Goal: Information Seeking & Learning: Learn about a topic

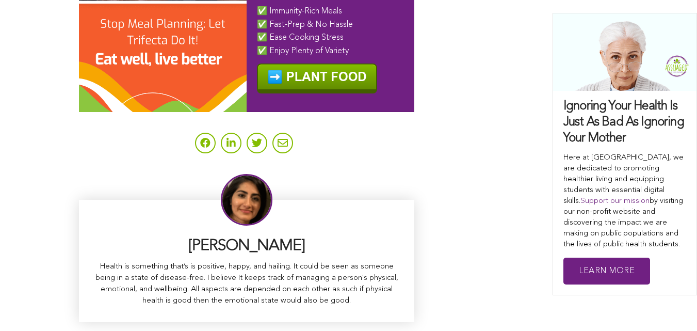
scroll to position [6708, 0]
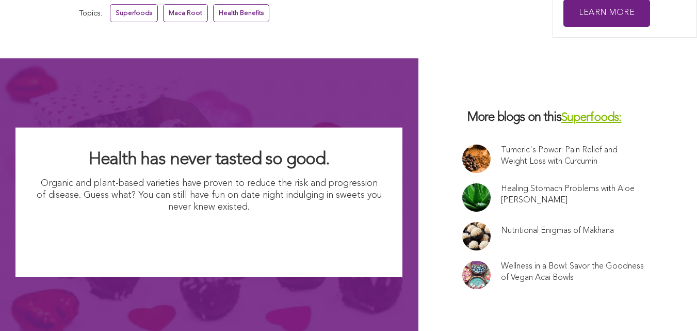
click at [501, 183] on link "Healing Stomach Problems with Aloe Vera" at bounding box center [573, 194] width 144 height 23
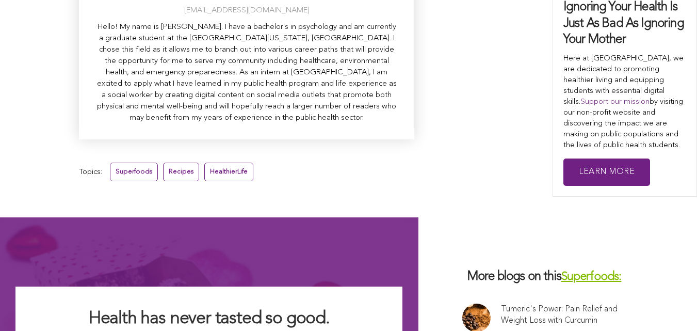
scroll to position [4086, 0]
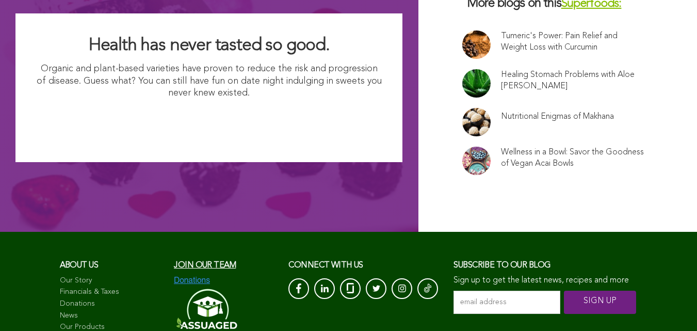
click at [174, 261] on span "Join our team" at bounding box center [205, 265] width 62 height 8
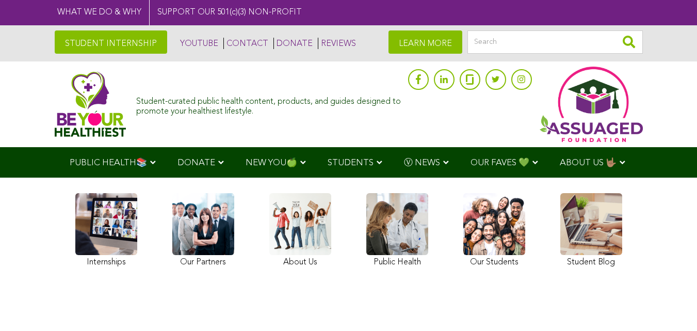
click at [561, 256] on link at bounding box center [592, 231] width 62 height 77
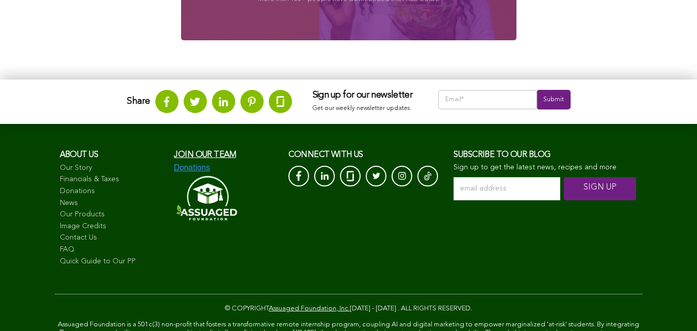
scroll to position [1563, 0]
